Goal: Obtain resource: Download file/media

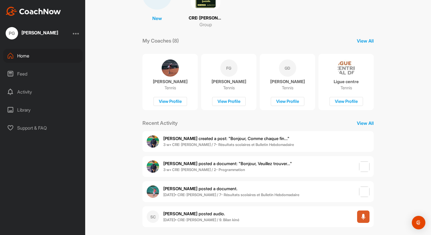
scroll to position [65, 0]
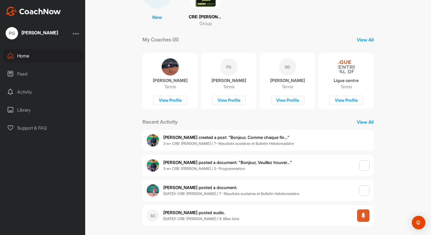
click at [225, 143] on b "3 w • CRE: [PERSON_NAME] / 7- Résultats scolaires et Bulletin Hebdomadaire" at bounding box center [228, 143] width 131 height 5
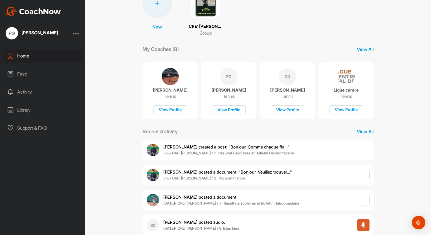
scroll to position [69, 0]
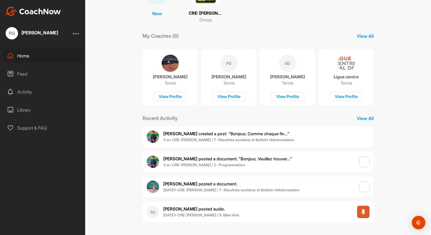
click at [168, 168] on div "[PERSON_NAME] posted a document : " Bonjour, Veuillez trouver... " 3 w • CRE: […" at bounding box center [219, 162] width 145 height 12
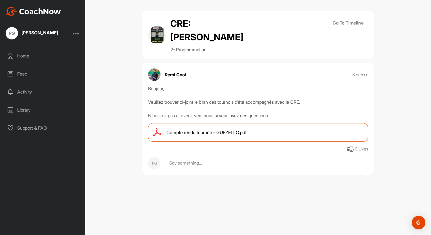
click at [183, 133] on span "Compte rendu tournée - GUEZELLO.pdf" at bounding box center [206, 132] width 80 height 7
